Goal: Communication & Community: Share content

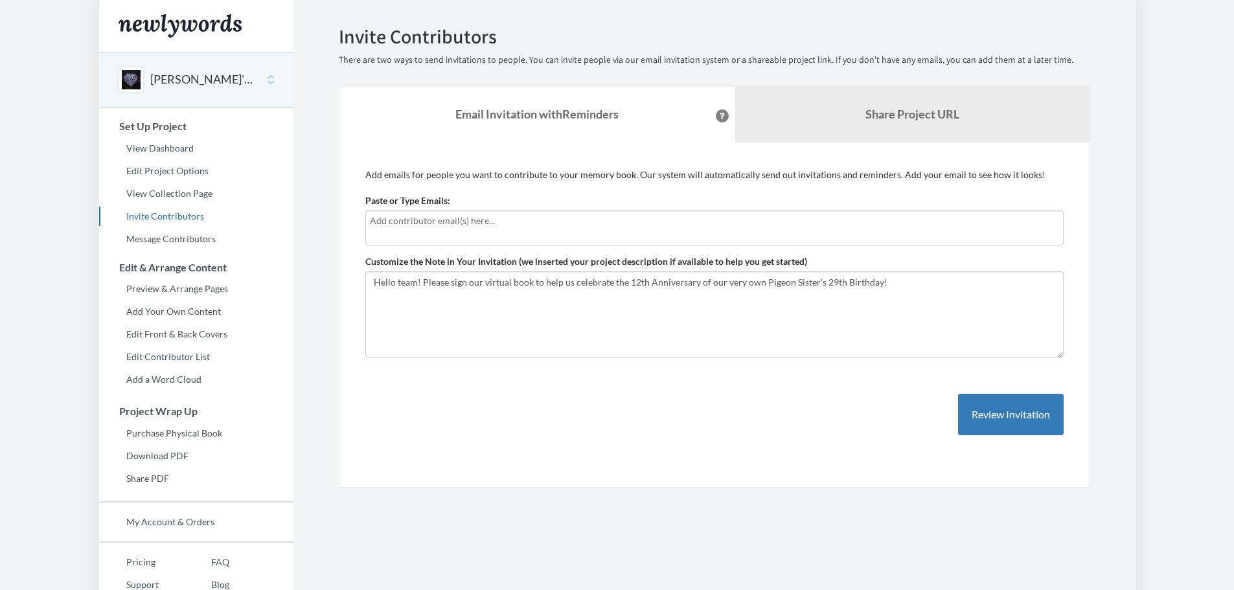
click at [536, 216] on input "text" at bounding box center [714, 221] width 689 height 14
type input "[PERSON_NAME][EMAIL_ADDRESS][PERSON_NAME][DOMAIN_NAME]"
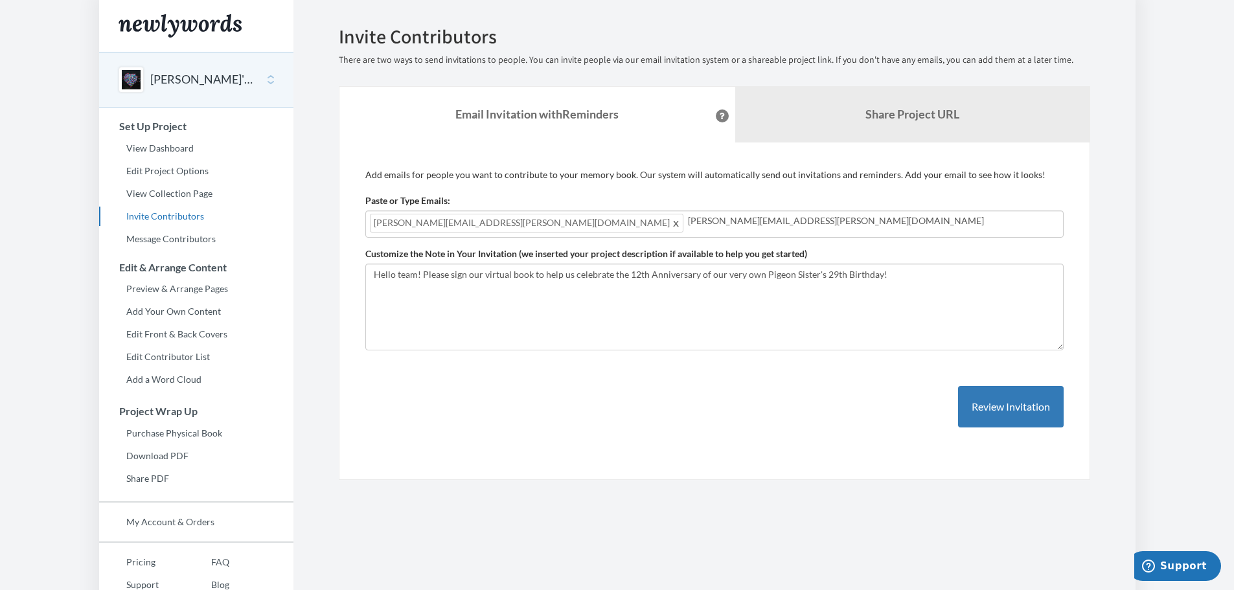
type input "[PERSON_NAME][EMAIL_ADDRESS][PERSON_NAME][DOMAIN_NAME]"
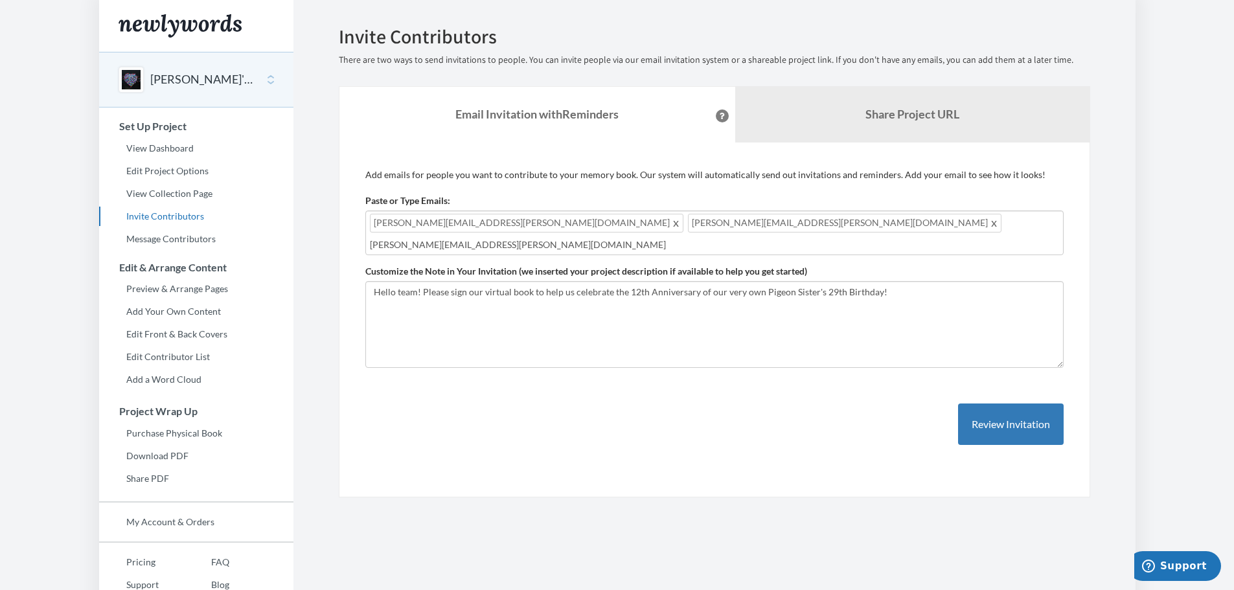
type input "[PERSON_NAME][EMAIL_ADDRESS][PERSON_NAME][DOMAIN_NAME]"
click at [1043, 416] on button "Review Invitation" at bounding box center [1011, 424] width 106 height 42
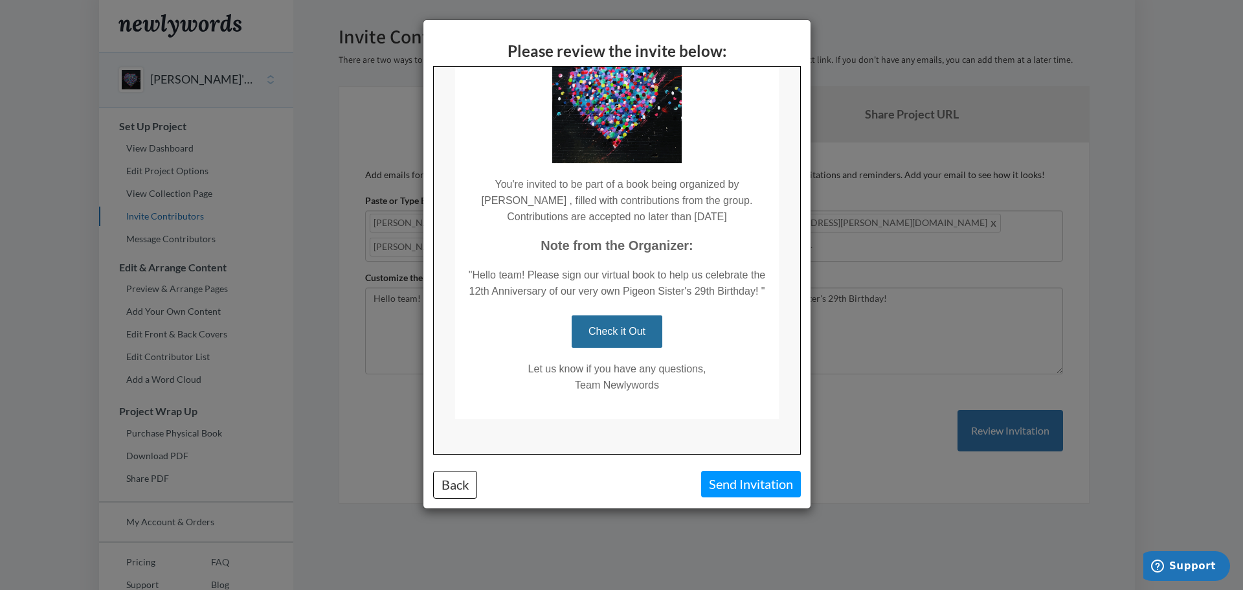
scroll to position [122, 0]
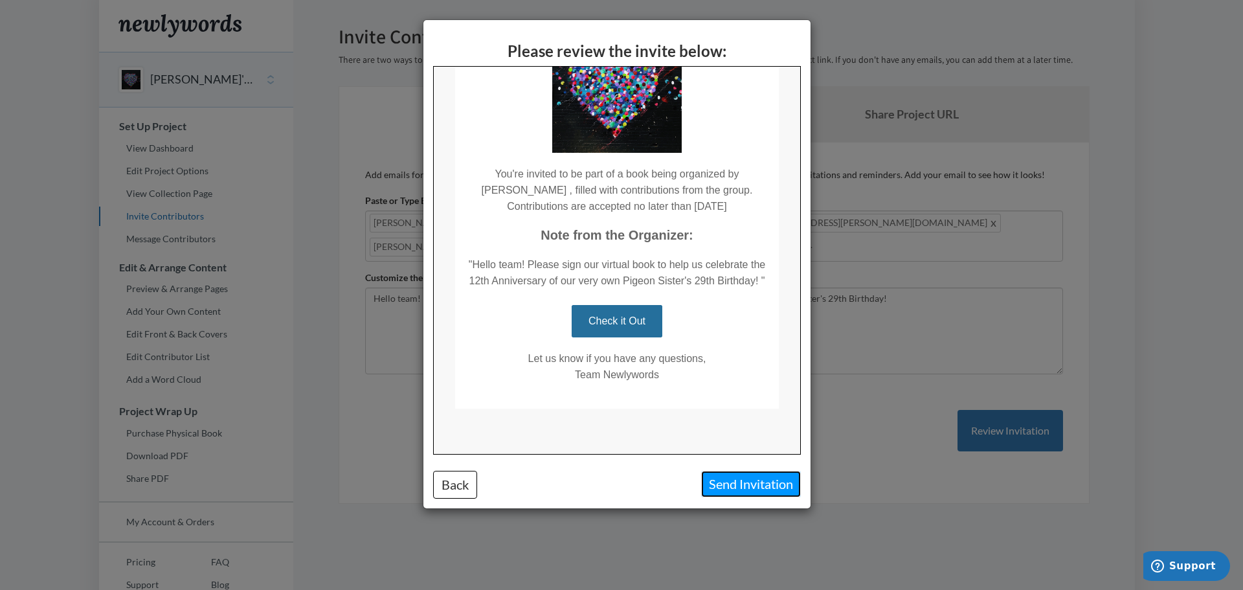
click at [733, 478] on button "Send Invitation" at bounding box center [751, 484] width 100 height 27
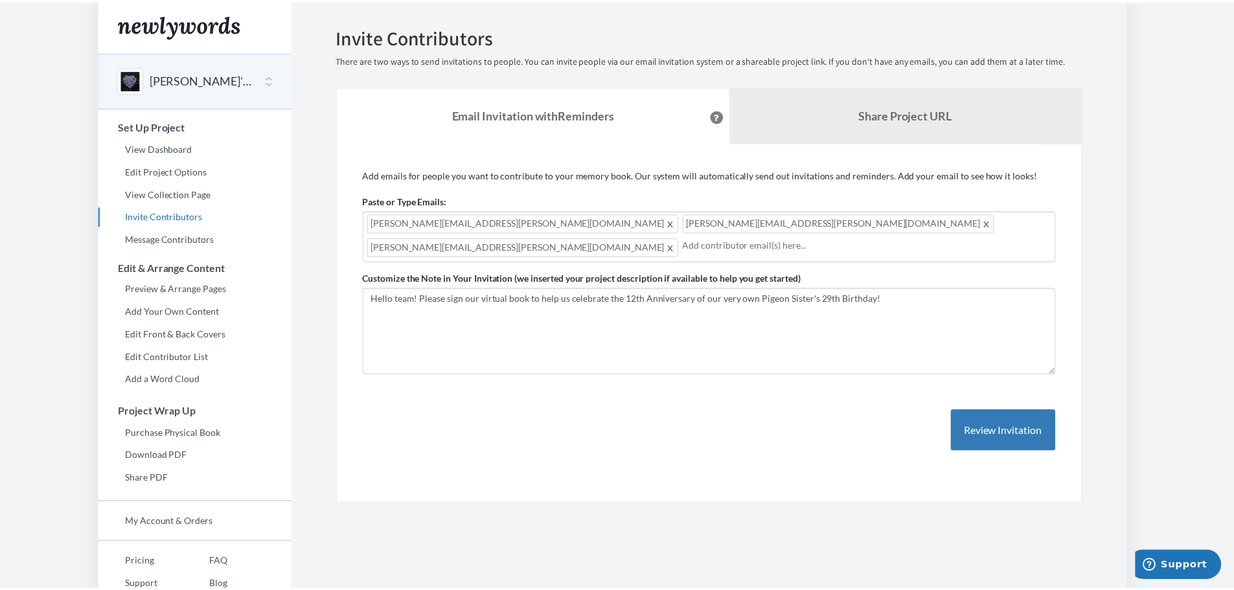
scroll to position [0, 0]
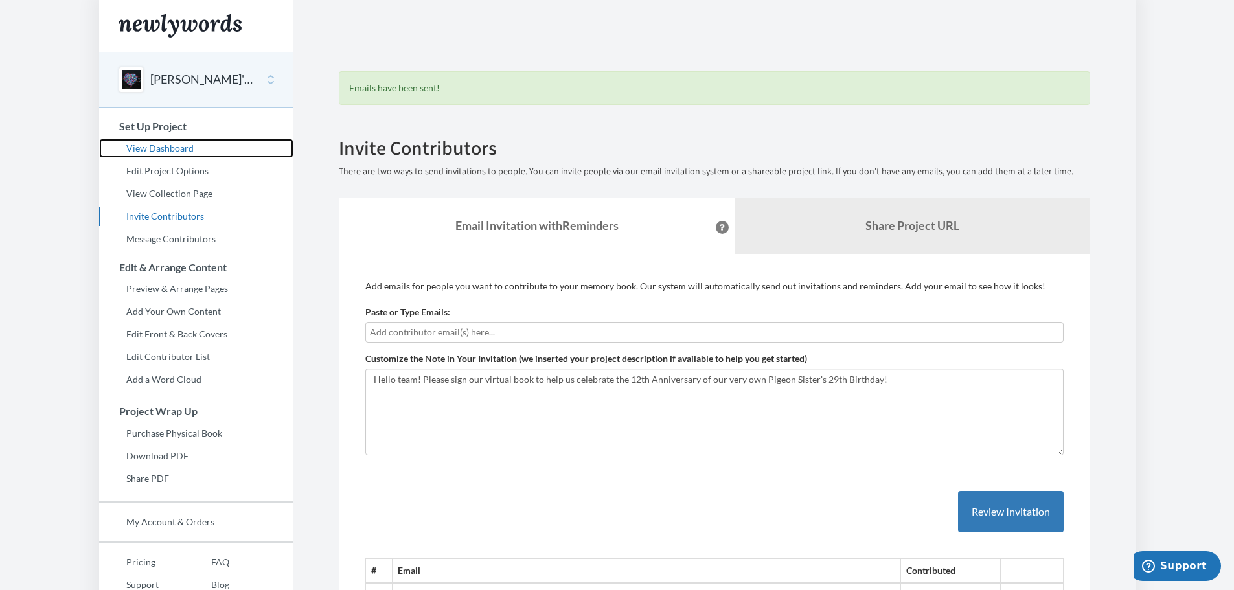
click at [162, 147] on link "View Dashboard" at bounding box center [196, 148] width 194 height 19
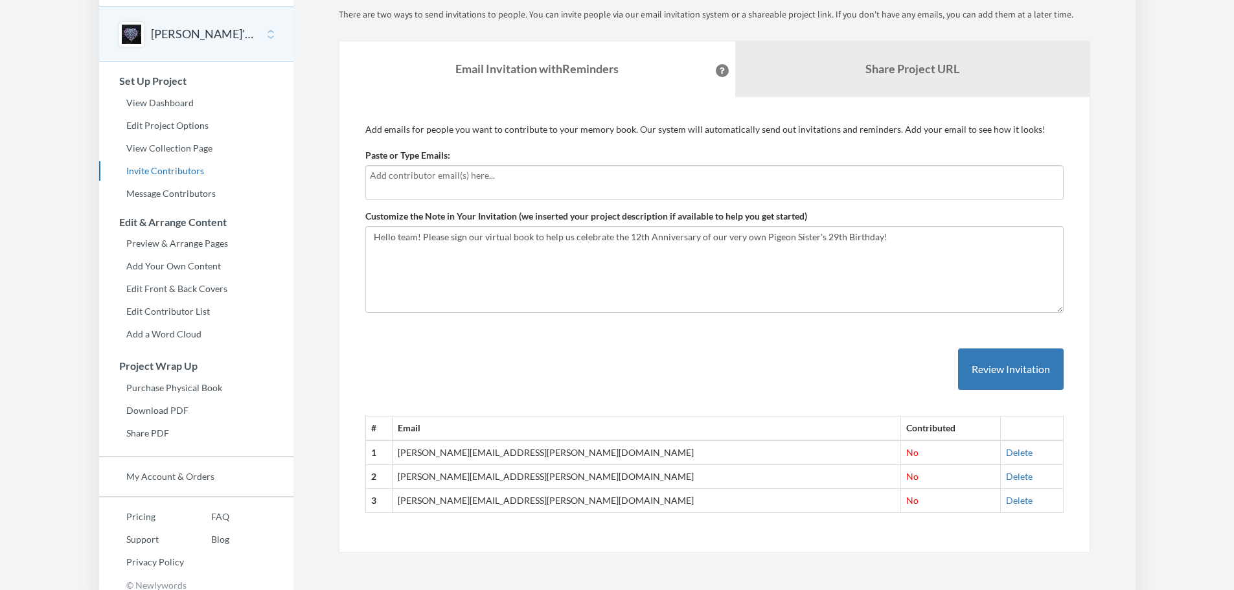
scroll to position [54, 0]
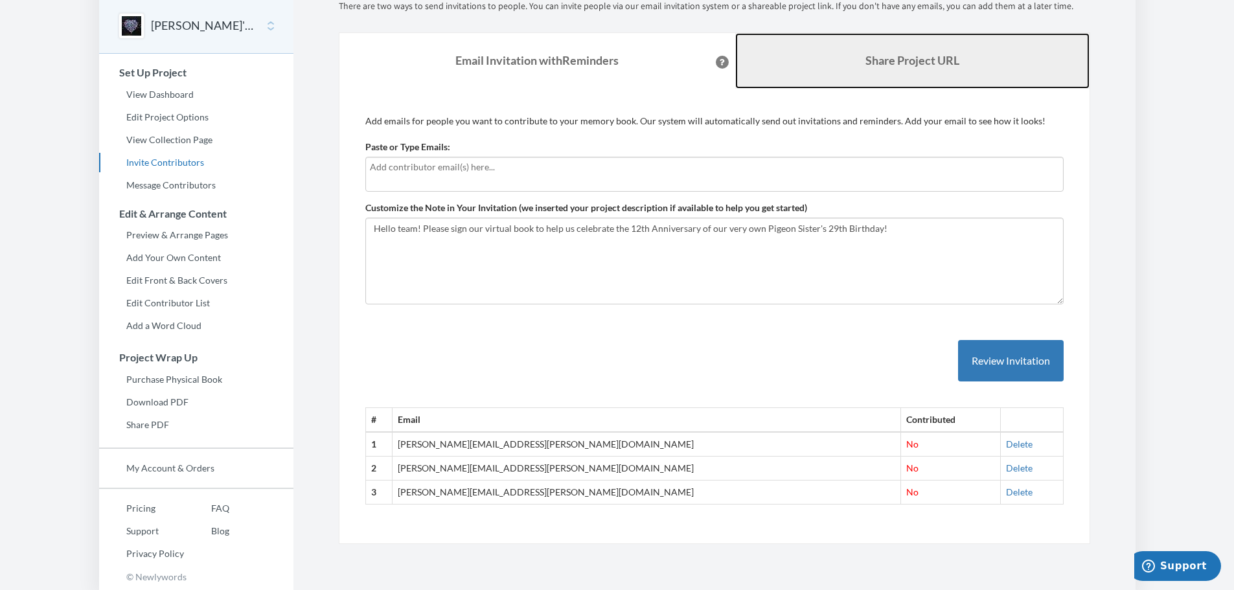
click at [902, 61] on b "Share Project URL" at bounding box center [912, 60] width 94 height 14
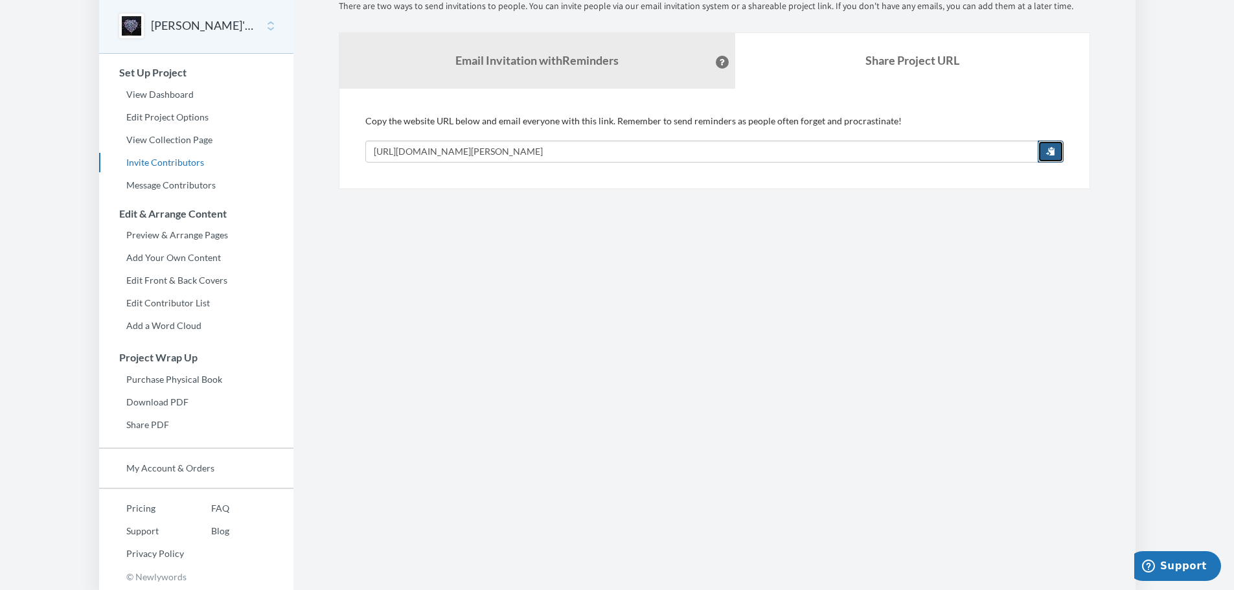
click at [1052, 152] on span "button" at bounding box center [1050, 150] width 9 height 9
click at [154, 96] on link "View Dashboard" at bounding box center [196, 94] width 194 height 19
